Goal: Task Accomplishment & Management: Manage account settings

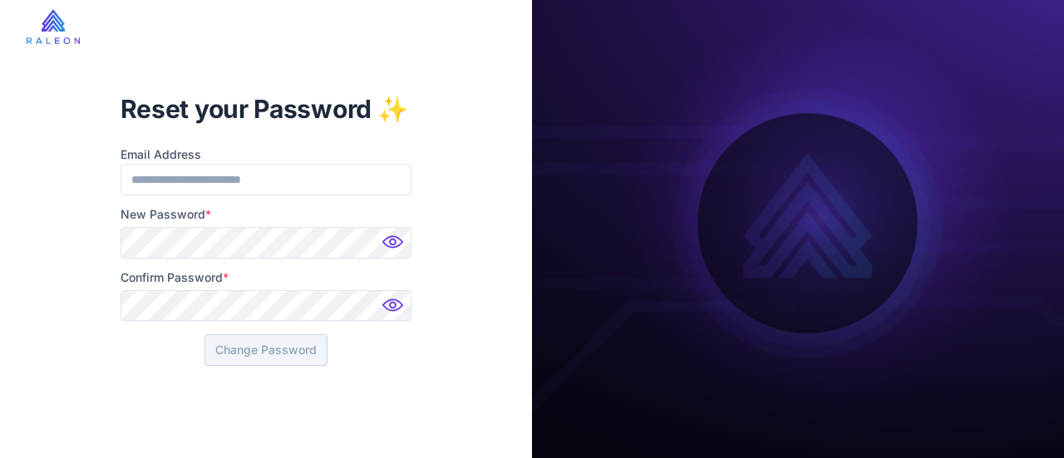
click at [392, 239] on img at bounding box center [394, 246] width 33 height 33
click at [389, 244] on img at bounding box center [394, 246] width 33 height 33
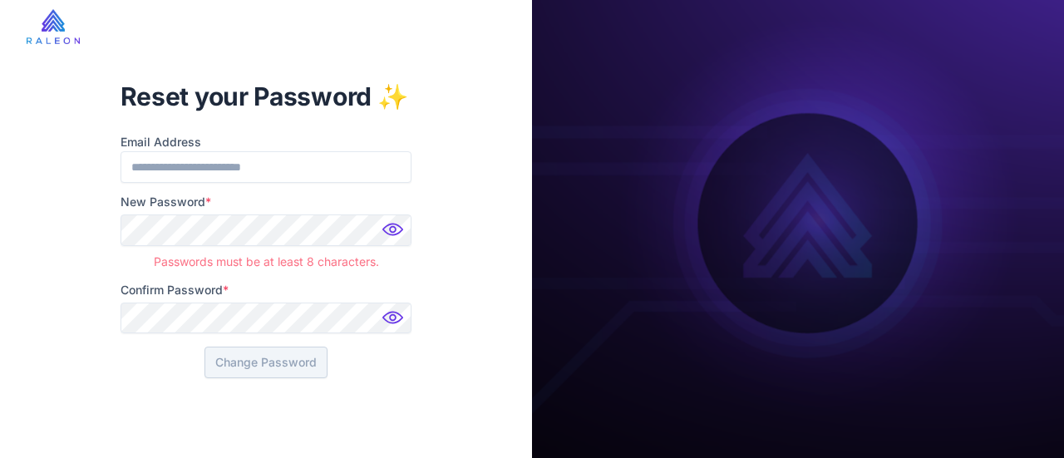
click at [394, 226] on img at bounding box center [394, 234] width 33 height 33
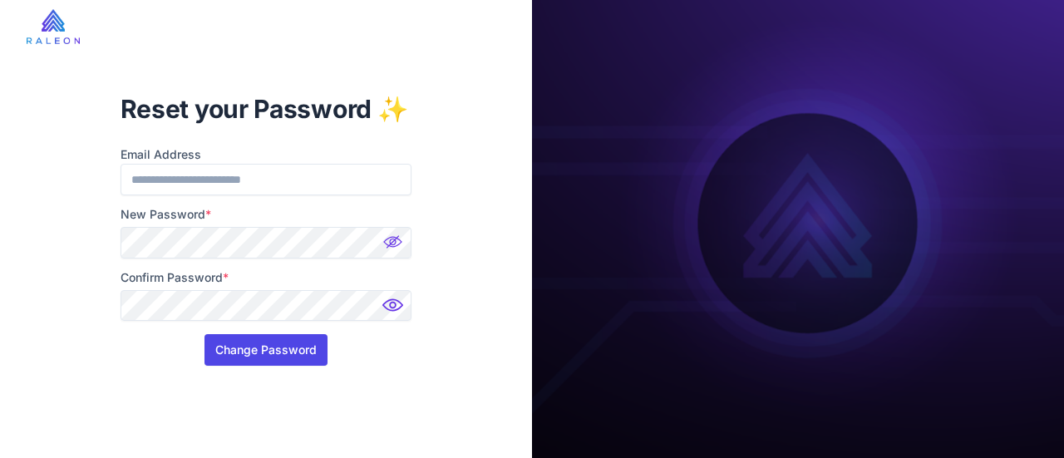
click at [253, 347] on button "Change Password" at bounding box center [265, 350] width 123 height 32
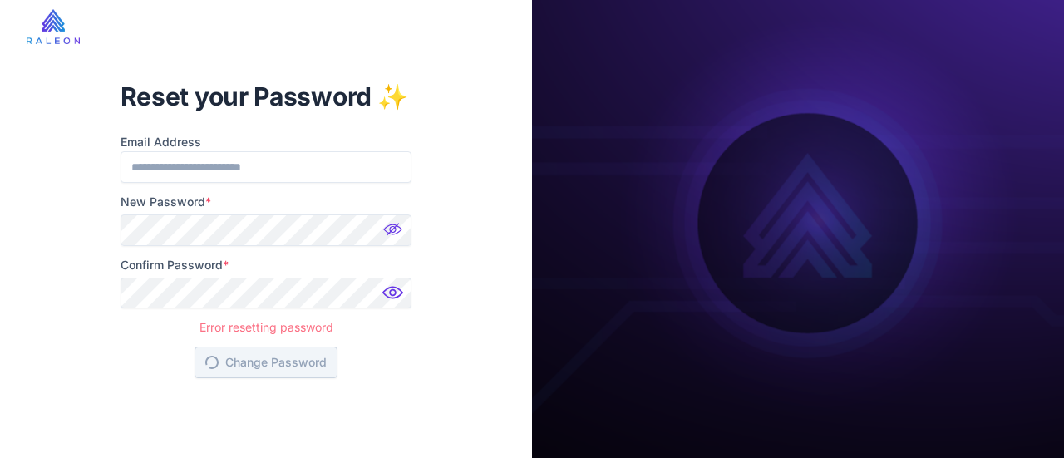
click at [278, 330] on div "Error resetting password" at bounding box center [267, 324] width 292 height 25
click at [308, 94] on h1 "Reset your Password ✨" at bounding box center [267, 96] width 292 height 33
click at [240, 333] on div "Error resetting password" at bounding box center [267, 324] width 292 height 25
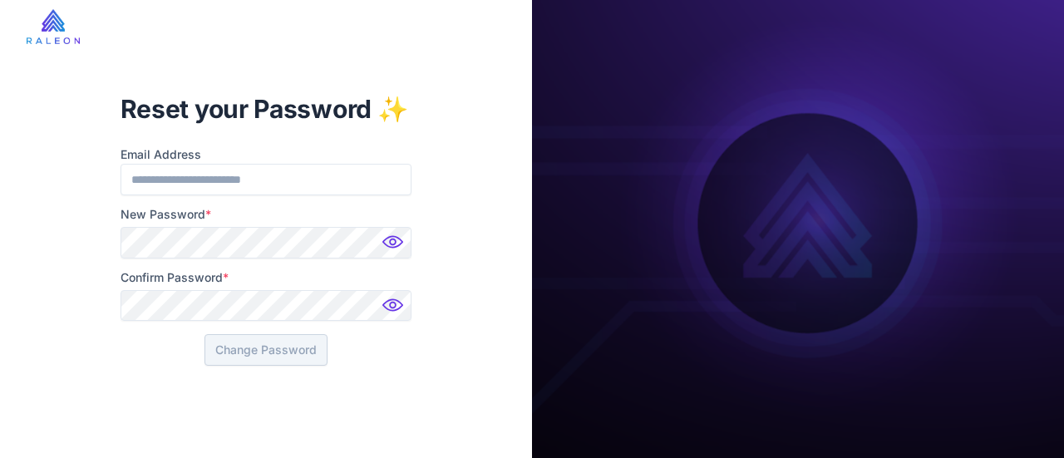
click at [384, 243] on img at bounding box center [394, 246] width 33 height 33
click at [391, 245] on img at bounding box center [394, 246] width 33 height 33
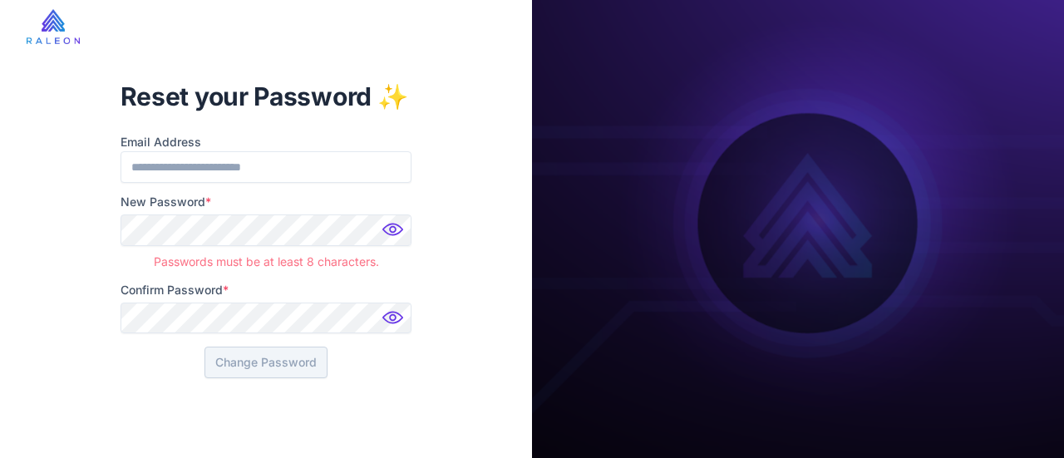
click at [396, 234] on img at bounding box center [394, 234] width 33 height 33
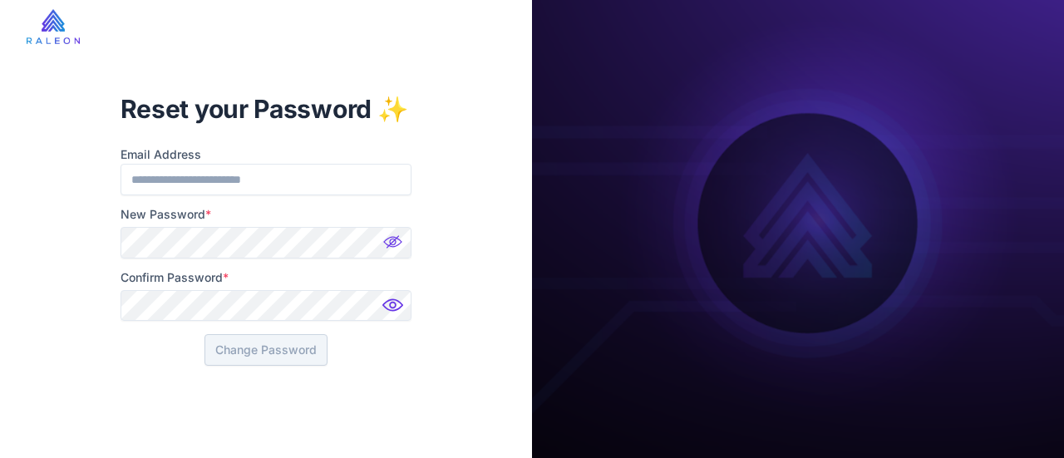
click at [398, 300] on img at bounding box center [394, 309] width 33 height 33
click at [261, 362] on button "Change Password" at bounding box center [265, 350] width 123 height 32
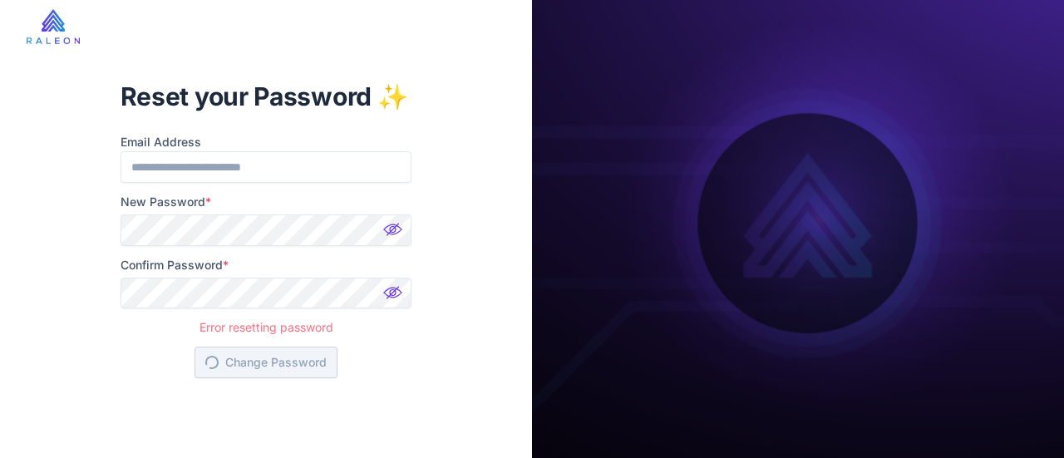
click at [396, 231] on img at bounding box center [394, 234] width 33 height 33
click at [394, 283] on img at bounding box center [394, 297] width 33 height 33
